Goal: Task Accomplishment & Management: Complete application form

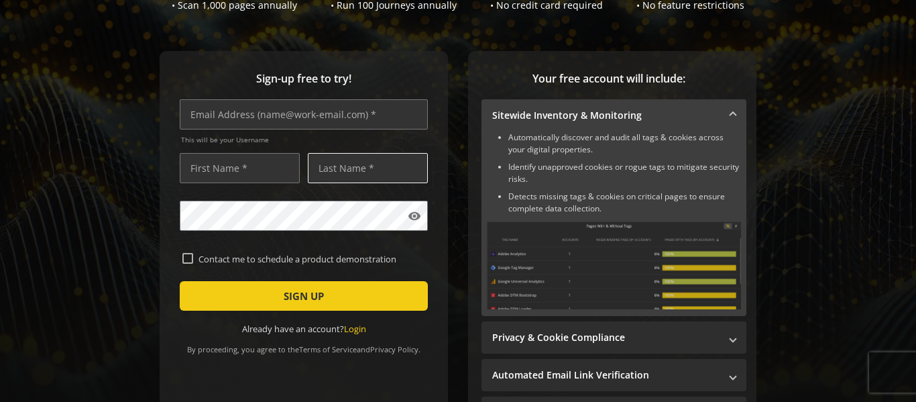
scroll to position [135, 0]
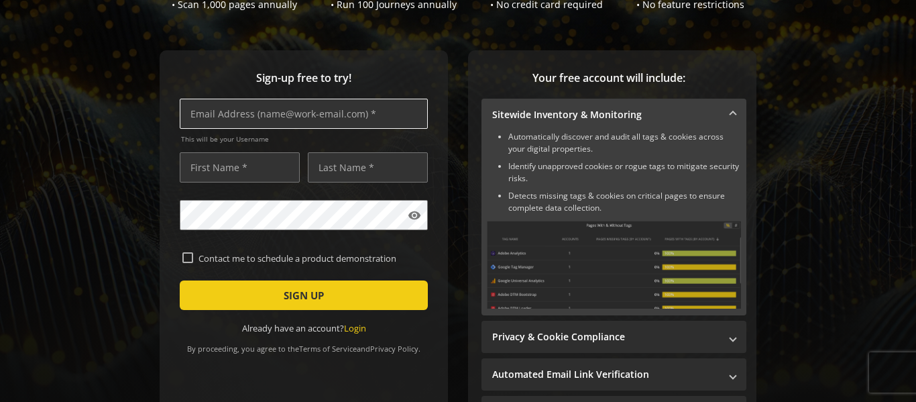
click at [233, 109] on input "text" at bounding box center [304, 114] width 248 height 30
click at [219, 162] on input "text" at bounding box center [240, 167] width 120 height 30
click at [255, 113] on input "text" at bounding box center [304, 114] width 248 height 30
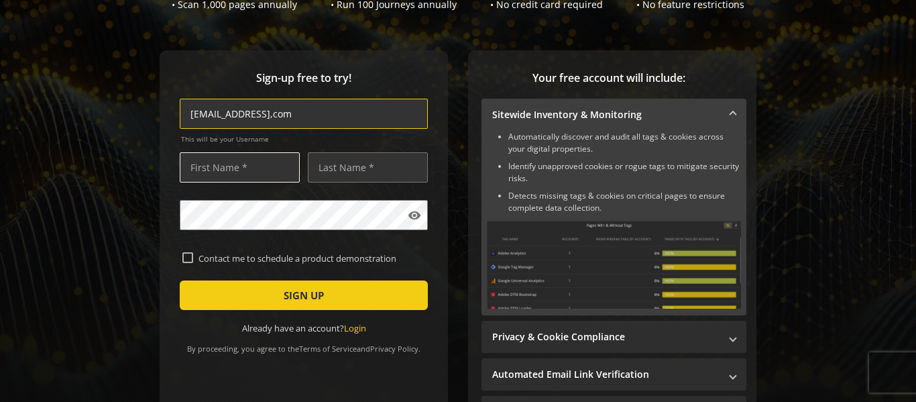
type input "bakaregc@gmail,com"
click at [292, 173] on input "text" at bounding box center [240, 167] width 120 height 30
type input "[DEMOGRAPHIC_DATA]"
click at [370, 175] on input "text" at bounding box center [368, 167] width 120 height 30
type input "Abubakar"
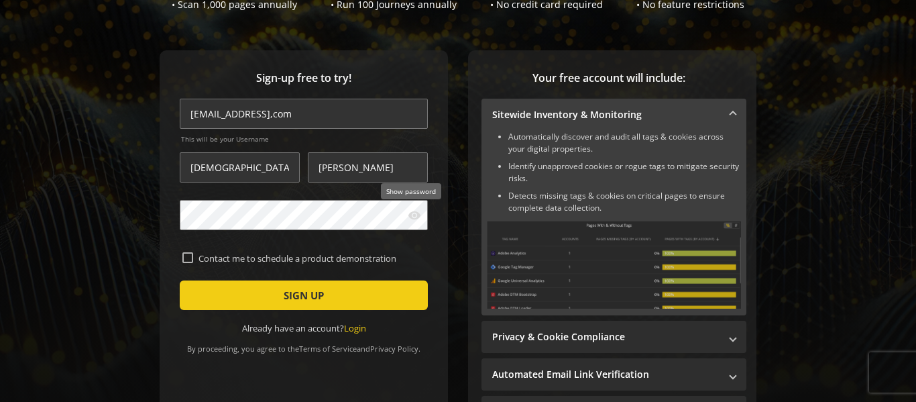
click at [408, 214] on mat-icon "visibility" at bounding box center [414, 215] width 13 height 13
click at [186, 252] on mat-checkbox "Contact me to schedule a product demonstration" at bounding box center [303, 258] width 243 height 13
click at [186, 254] on input "Contact me to schedule a product demonstration" at bounding box center [187, 257] width 11 height 11
checkbox input "true"
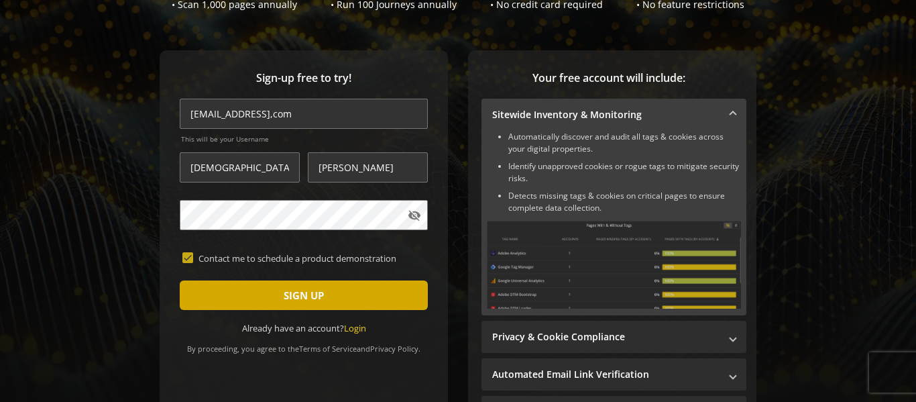
click at [284, 286] on span "SIGN UP" at bounding box center [304, 295] width 40 height 24
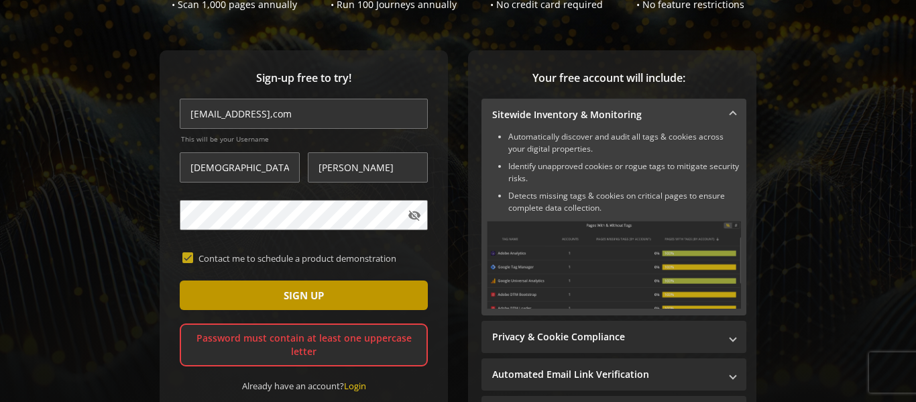
click at [369, 297] on span "submit" at bounding box center [304, 295] width 248 height 32
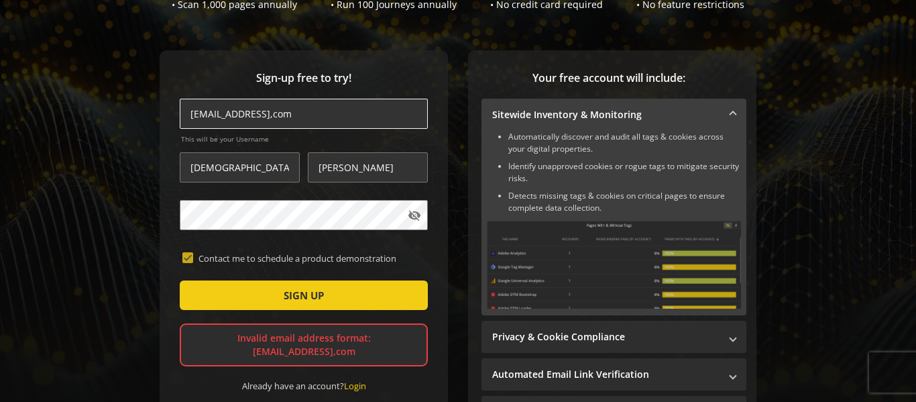
click at [265, 117] on input "bakaregc@gmail,com" at bounding box center [304, 114] width 248 height 30
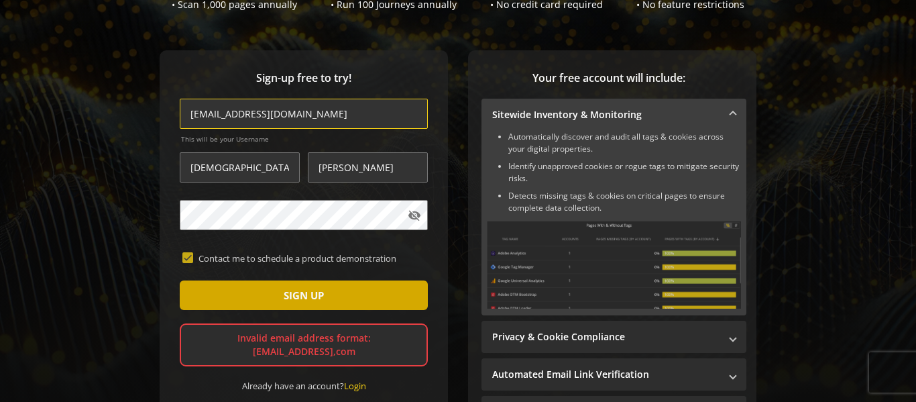
type input "[EMAIL_ADDRESS][DOMAIN_NAME]"
click at [314, 287] on span "SIGN UP" at bounding box center [304, 295] width 40 height 24
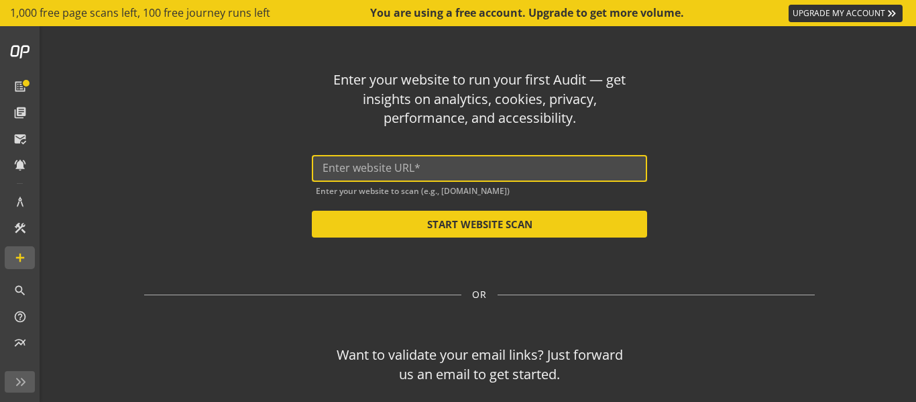
paste input "https://www.savannakwt.com/"
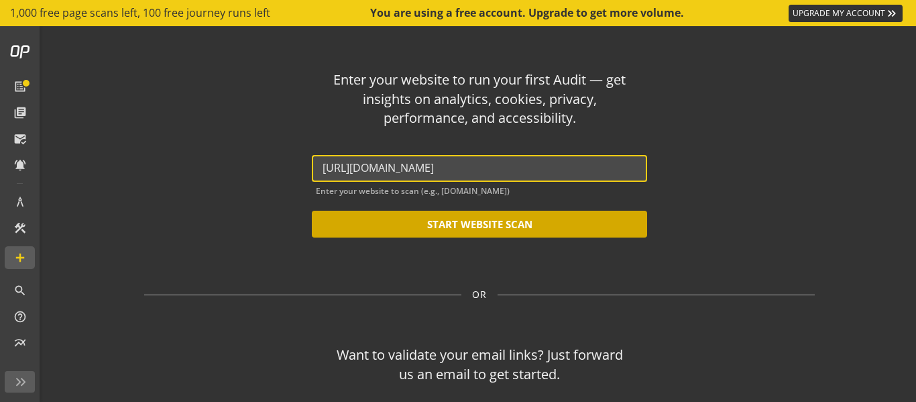
type input "https://www.savannakwt.com/"
click at [492, 233] on button "START WEBSITE SCAN" at bounding box center [479, 224] width 335 height 27
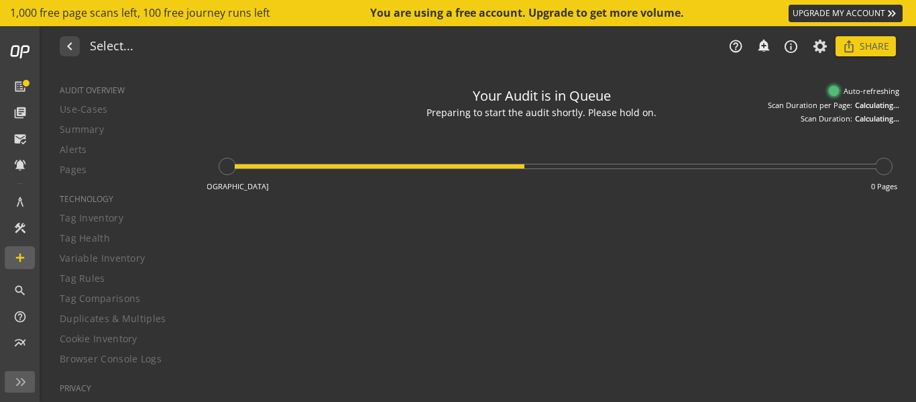
type textarea "Notes can include: -a description of what this audit is validating -changes in …"
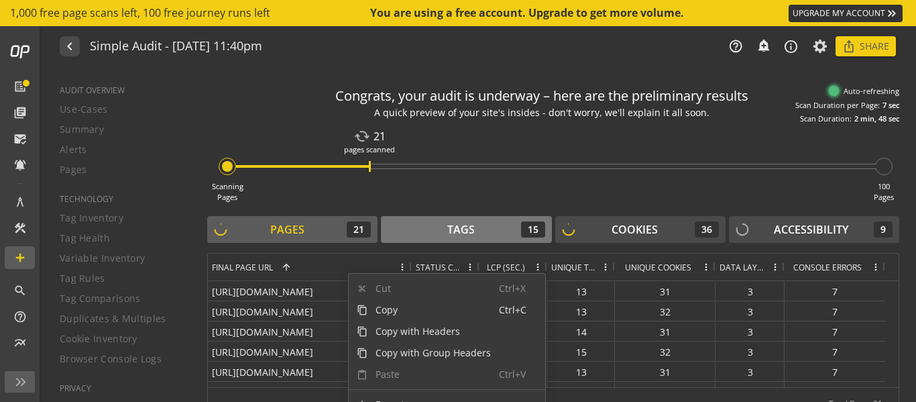
scroll to position [20, 0]
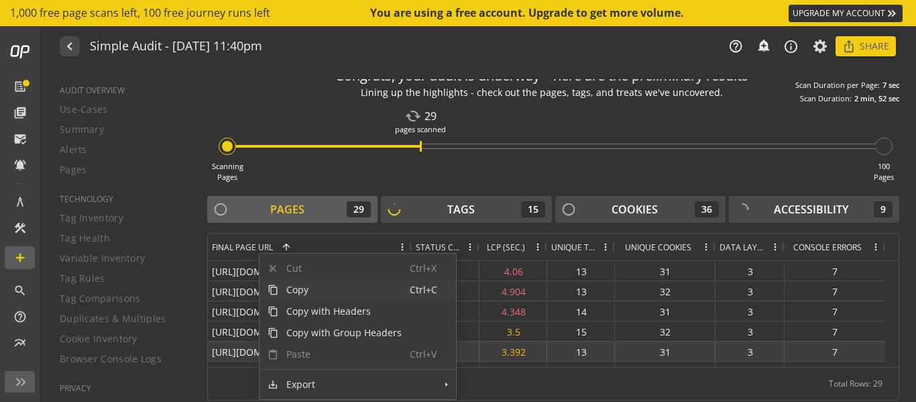
click at [258, 352] on div "https://www.savannakwt.com/collections/baby-boys-outwear" at bounding box center [310, 350] width 204 height 19
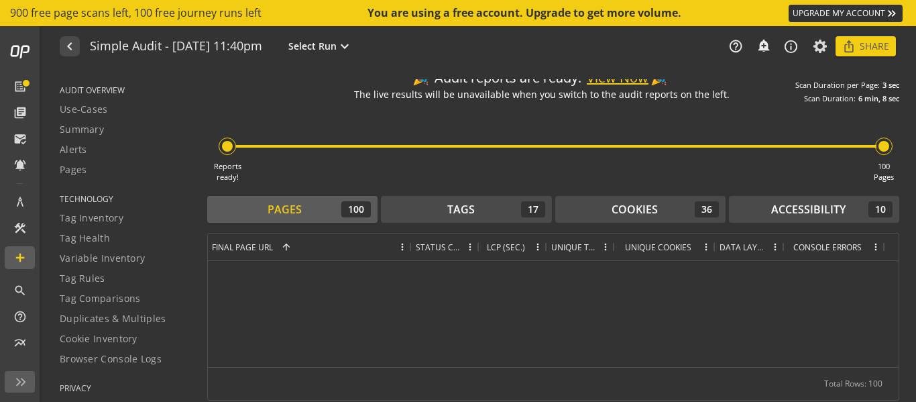
scroll to position [0, 0]
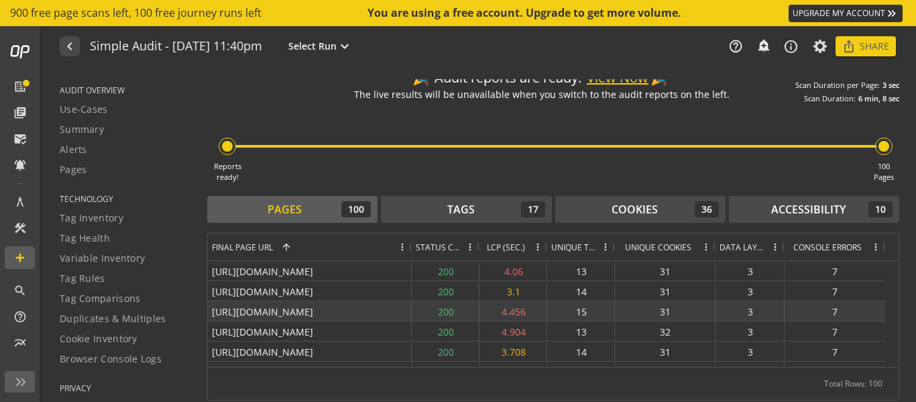
click at [780, 312] on div "3" at bounding box center [750, 310] width 69 height 19
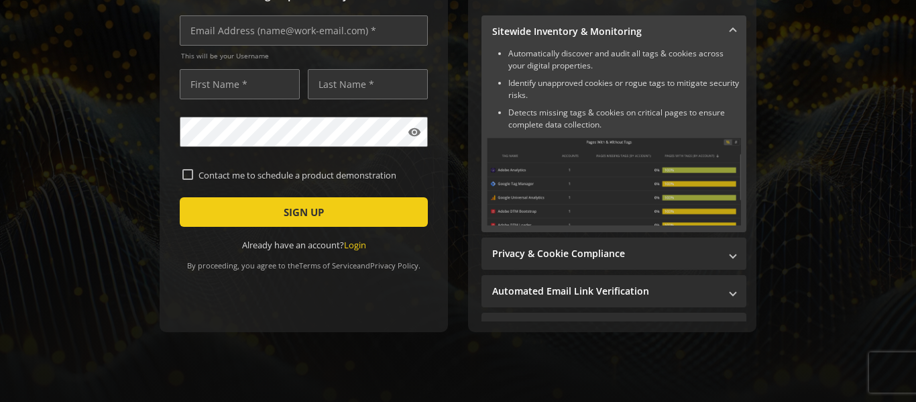
scroll to position [91, 0]
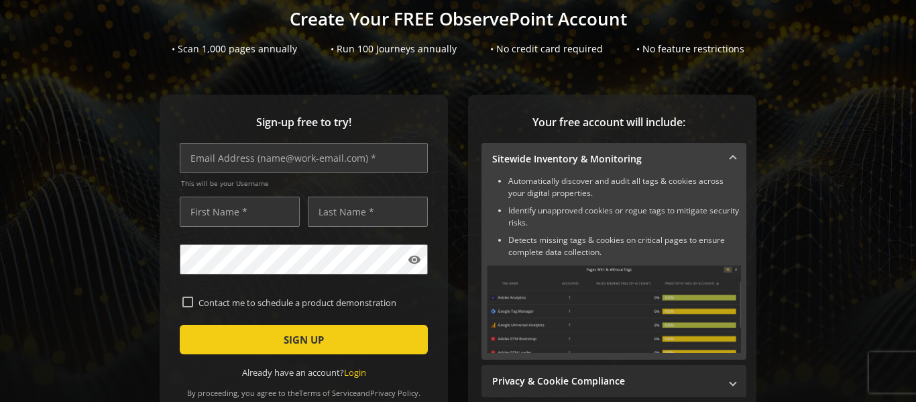
click at [276, 82] on sign-up "Create Your FREE ObservePoint Account • Scan 1,000 pages annually • Run 100 Jou…" at bounding box center [458, 201] width 916 height 402
click at [264, 153] on input "text" at bounding box center [304, 158] width 248 height 30
click at [270, 149] on input "text" at bounding box center [304, 158] width 248 height 30
type input "[EMAIL_ADDRESS][DOMAIN_NAME]"
click at [250, 217] on input "text" at bounding box center [240, 212] width 120 height 30
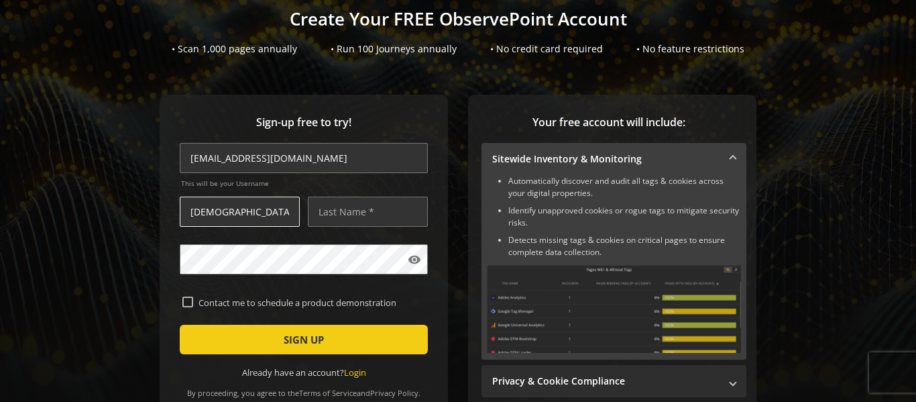
type input "[DEMOGRAPHIC_DATA]"
type input "AbuBakar"
click at [413, 256] on mat-icon "visibility" at bounding box center [414, 259] width 13 height 13
drag, startPoint x: 325, startPoint y: 338, endPoint x: 149, endPoint y: 331, distance: 175.9
click at [145, 345] on div "Sign-up free to try! [EMAIL_ADDRESS][DOMAIN_NAME] This will be your Username [P…" at bounding box center [458, 304] width 884 height 419
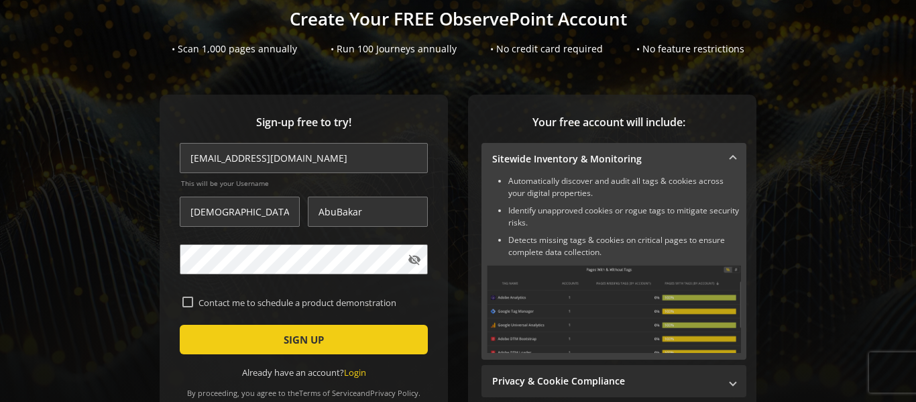
click at [182, 303] on input "Contact me to schedule a product demonstration" at bounding box center [187, 302] width 11 height 11
checkbox input "true"
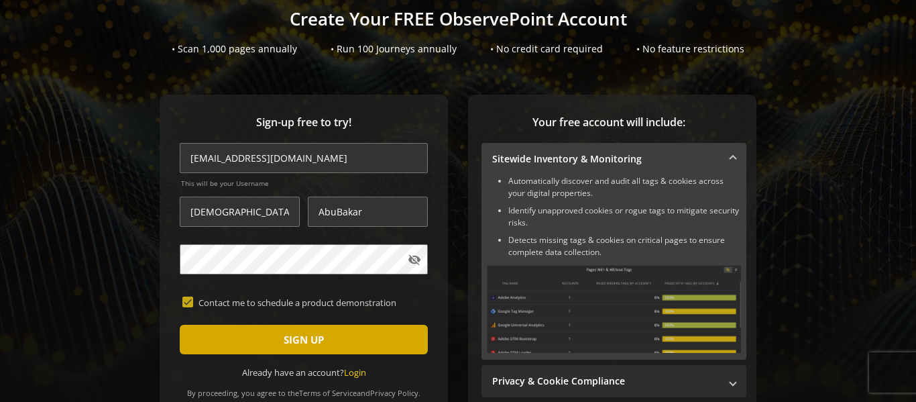
click at [266, 331] on span "submit" at bounding box center [304, 339] width 248 height 32
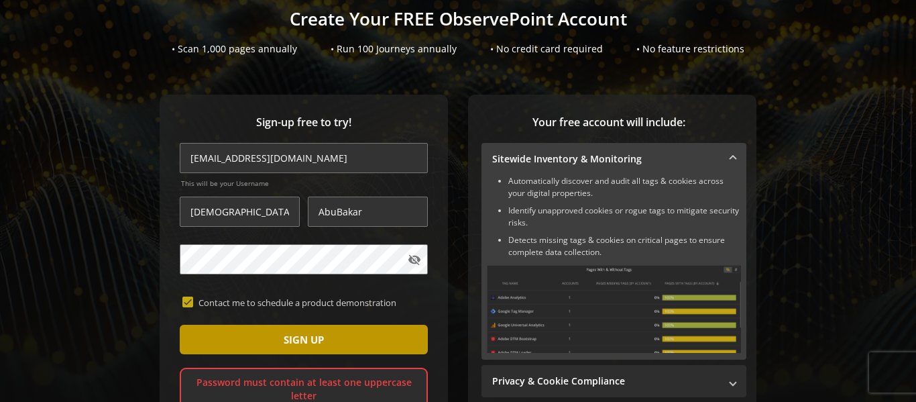
click at [289, 342] on span "SIGN UP" at bounding box center [304, 339] width 40 height 24
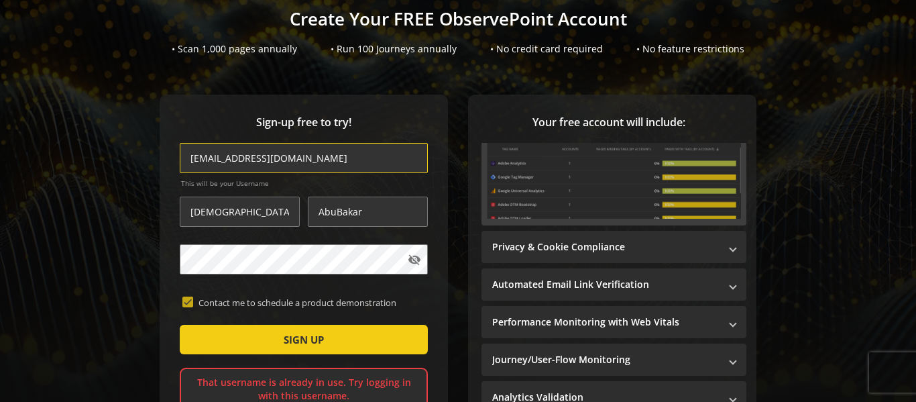
drag, startPoint x: 300, startPoint y: 160, endPoint x: 225, endPoint y: 163, distance: 74.5
click at [85, 172] on div "Sign-up free to try! [EMAIL_ADDRESS][DOMAIN_NAME] This will be your Username [P…" at bounding box center [458, 304] width 884 height 419
paste input "akbakar786786"
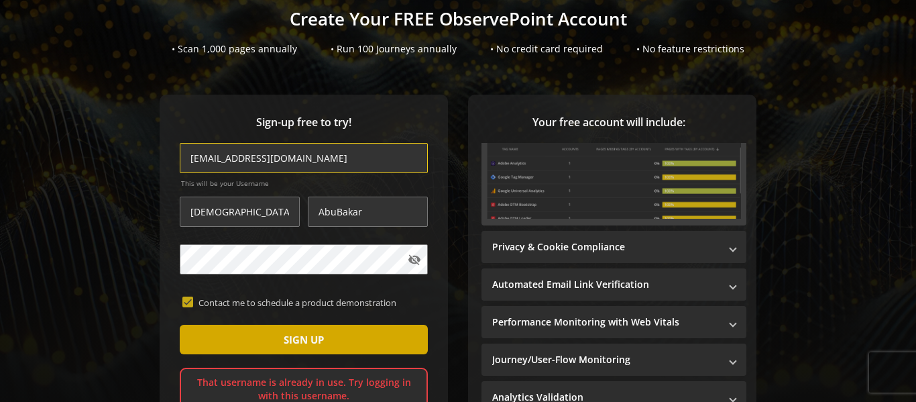
type input "[EMAIL_ADDRESS][DOMAIN_NAME]"
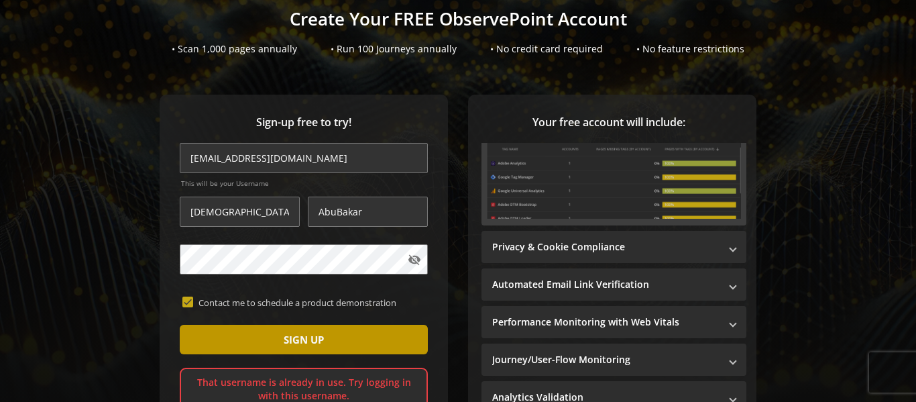
click at [311, 340] on span "SIGN UP" at bounding box center [304, 339] width 40 height 24
